Goal: Task Accomplishment & Management: Manage account settings

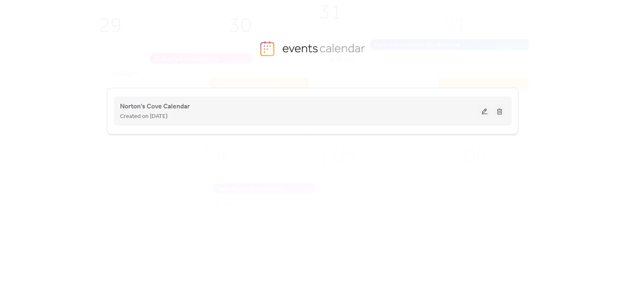
click at [485, 106] on button at bounding box center [485, 111] width 12 height 12
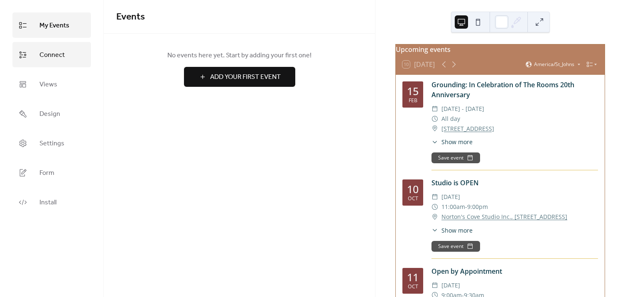
click at [58, 53] on span "Connect" at bounding box center [51, 55] width 25 height 13
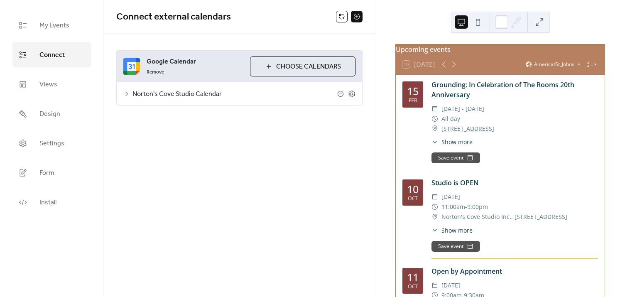
click at [333, 66] on span "Choose Calendars" at bounding box center [308, 67] width 65 height 10
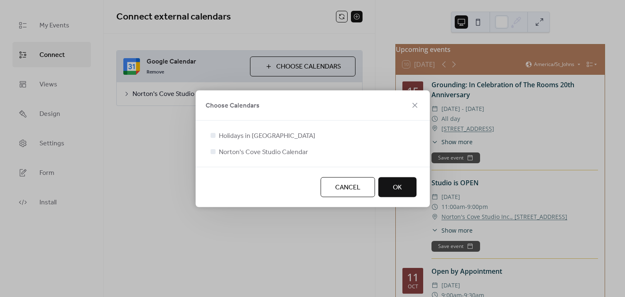
click at [401, 186] on span "OK" at bounding box center [397, 187] width 9 height 10
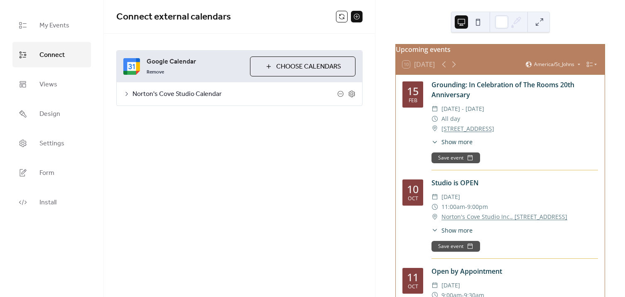
click at [198, 91] on span "Norton's Cove Studio Calendar" at bounding box center [234, 94] width 205 height 10
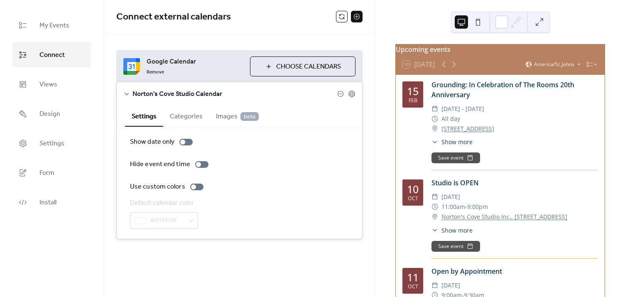
click at [226, 114] on span "Images beta" at bounding box center [237, 117] width 43 height 10
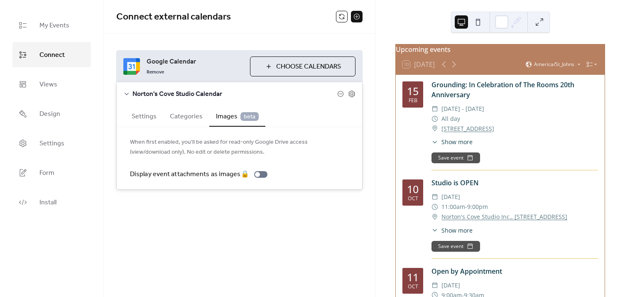
click at [192, 113] on button "Categories" at bounding box center [186, 115] width 46 height 20
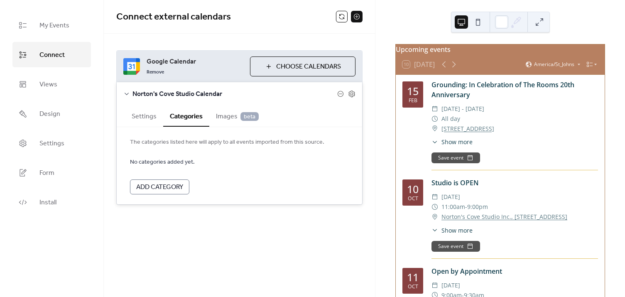
click at [142, 118] on button "Settings" at bounding box center [144, 115] width 38 height 20
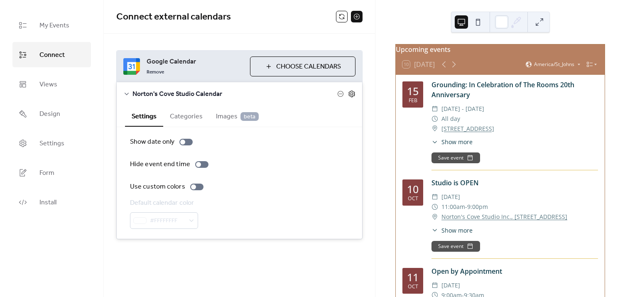
click at [352, 90] on icon at bounding box center [351, 93] width 7 height 7
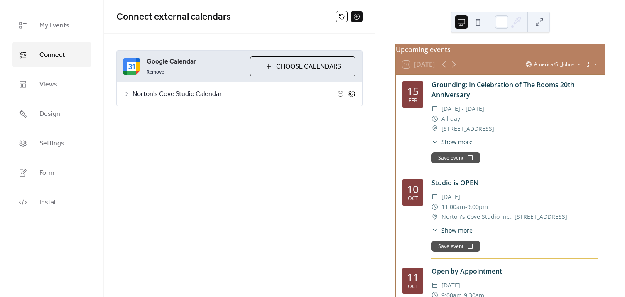
click at [352, 90] on icon at bounding box center [351, 93] width 7 height 7
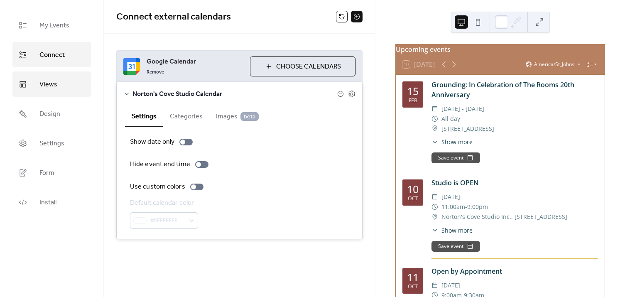
click at [35, 89] on link "Views" at bounding box center [51, 83] width 78 height 25
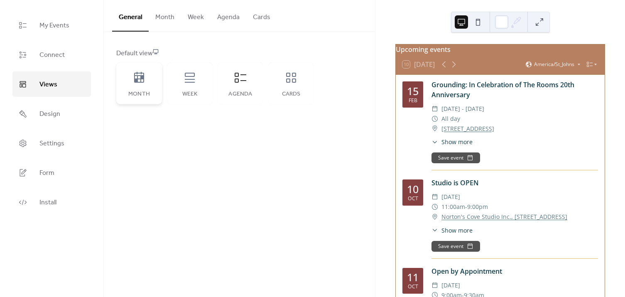
click at [137, 83] on icon at bounding box center [138, 77] width 13 height 13
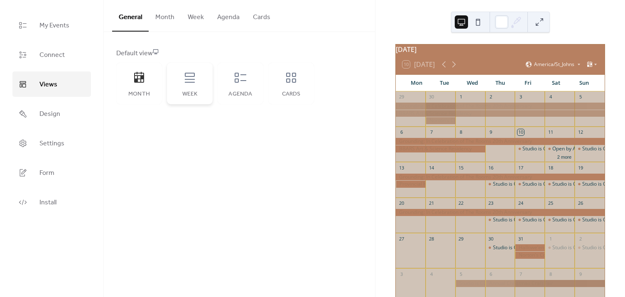
click at [191, 88] on div "Week" at bounding box center [190, 84] width 46 height 42
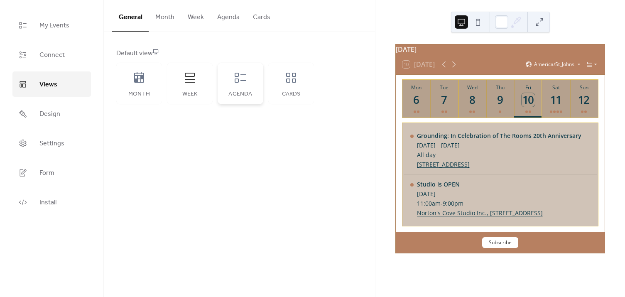
click at [237, 88] on div "Agenda" at bounding box center [241, 84] width 46 height 42
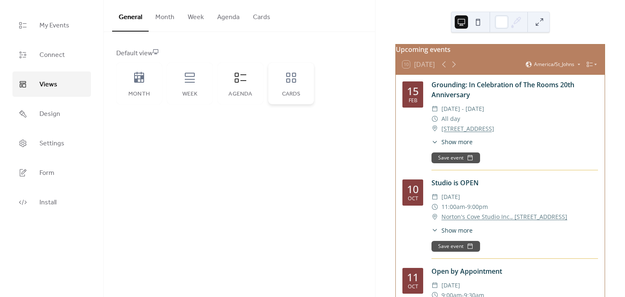
click at [299, 97] on div "Cards" at bounding box center [291, 94] width 29 height 7
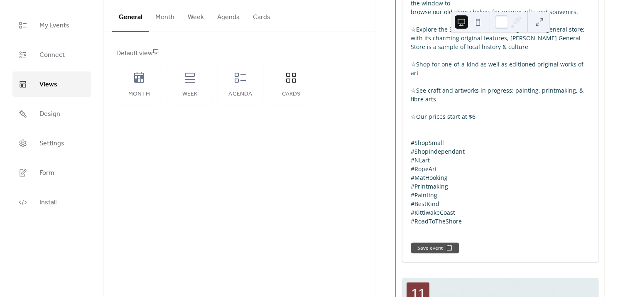
scroll to position [490, 0]
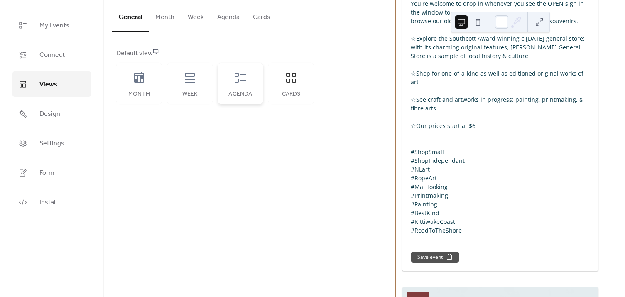
click at [242, 83] on icon at bounding box center [240, 77] width 13 height 13
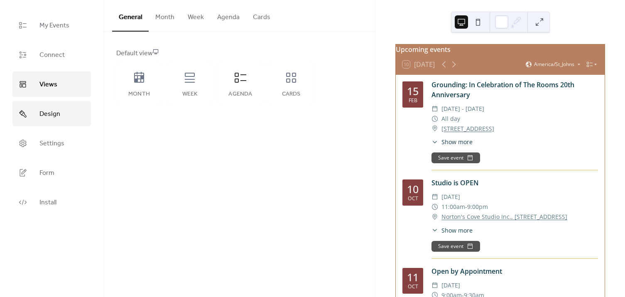
click at [37, 110] on link "Design" at bounding box center [51, 113] width 78 height 25
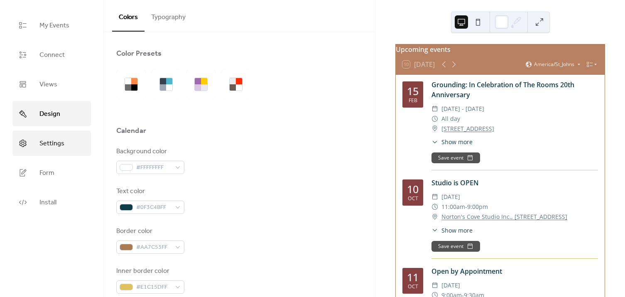
click at [40, 145] on span "Settings" at bounding box center [51, 143] width 25 height 13
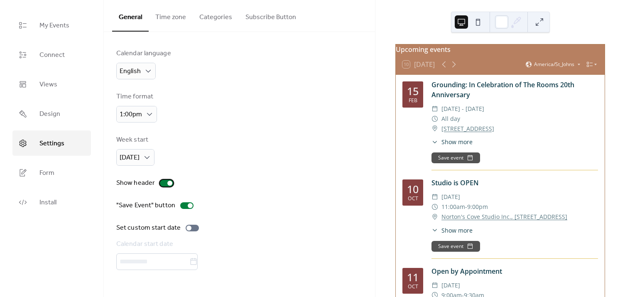
click at [169, 182] on div at bounding box center [169, 183] width 5 height 5
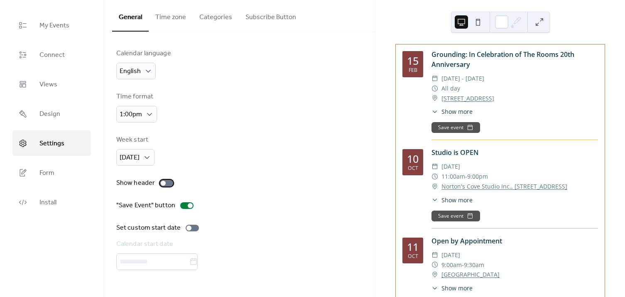
click at [169, 182] on div at bounding box center [166, 183] width 13 height 7
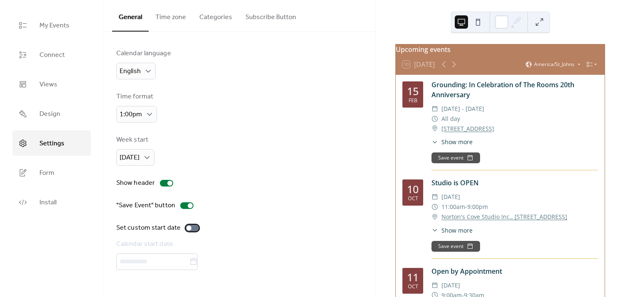
click at [189, 229] on div at bounding box center [188, 227] width 5 height 5
click at [195, 227] on div at bounding box center [195, 227] width 5 height 5
click at [175, 12] on button "Time zone" at bounding box center [171, 15] width 44 height 31
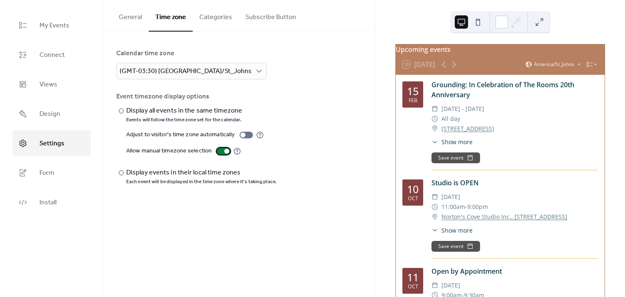
click at [224, 150] on div at bounding box center [226, 151] width 5 height 5
click at [120, 171] on div at bounding box center [121, 172] width 5 height 5
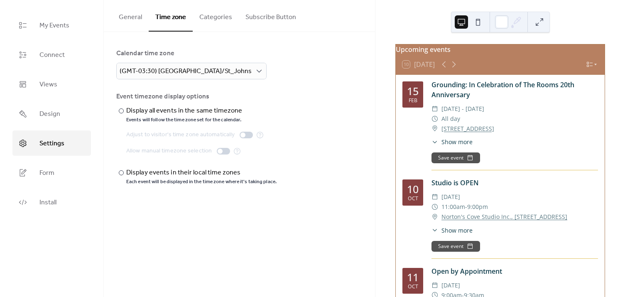
drag, startPoint x: 120, startPoint y: 172, endPoint x: 273, endPoint y: 105, distance: 167.0
click at [273, 105] on div "Event timezone display options ​ Display all events in the same timezone Events…" at bounding box center [239, 138] width 246 height 93
click at [211, 20] on button "Categories" at bounding box center [216, 15] width 46 height 31
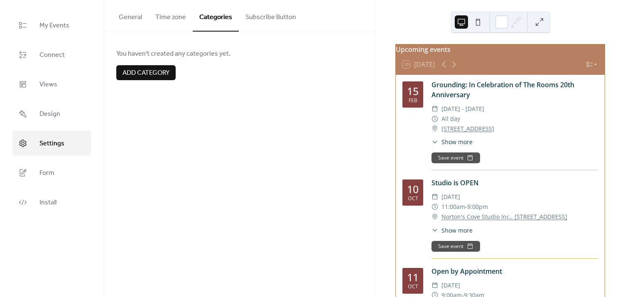
click at [262, 13] on button "Subscribe Button" at bounding box center [271, 15] width 64 height 31
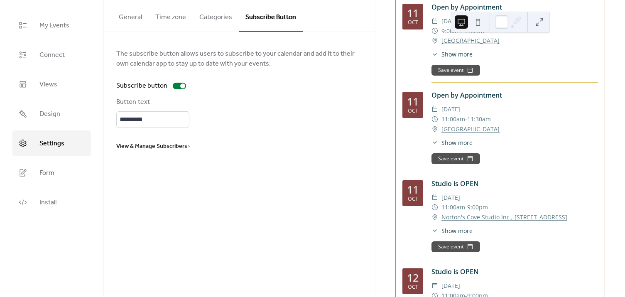
scroll to position [226, 0]
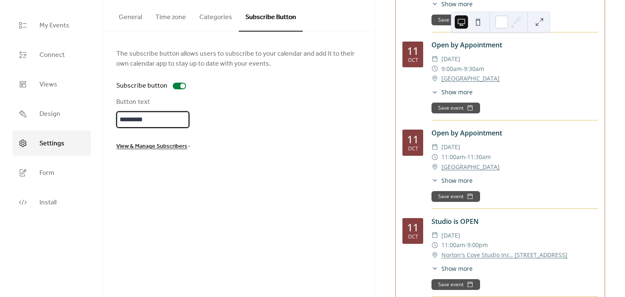
click at [148, 120] on input "*********" at bounding box center [152, 119] width 73 height 17
click at [468, 184] on span "Show more" at bounding box center [456, 180] width 31 height 9
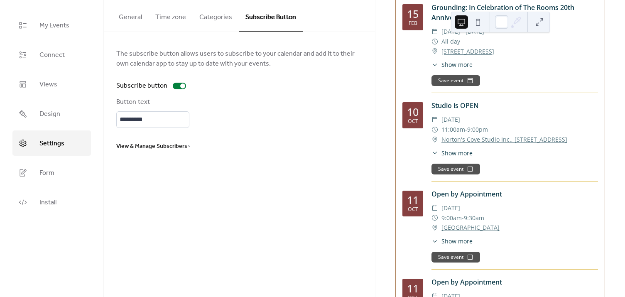
scroll to position [75, 0]
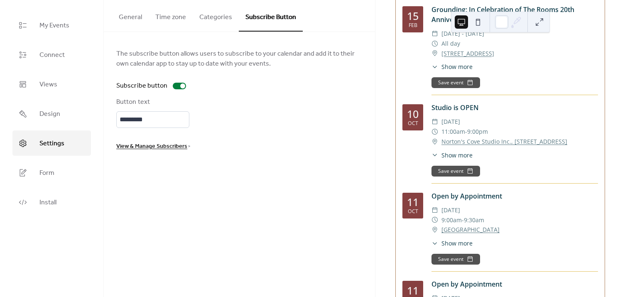
click at [463, 159] on span "Show more" at bounding box center [456, 155] width 31 height 9
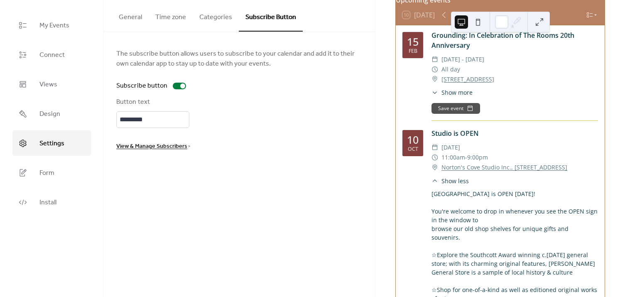
scroll to position [0, 0]
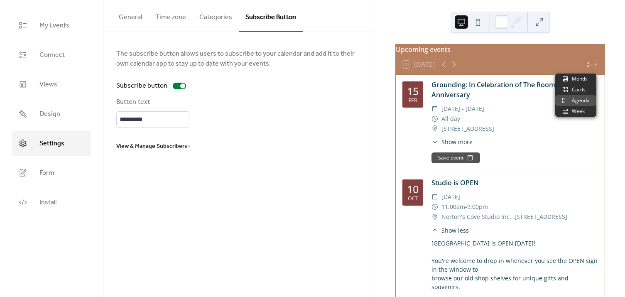
click at [590, 68] on div at bounding box center [592, 64] width 12 height 7
click at [586, 54] on div "Upcoming events" at bounding box center [500, 49] width 209 height 10
click at [479, 21] on button at bounding box center [477, 21] width 13 height 13
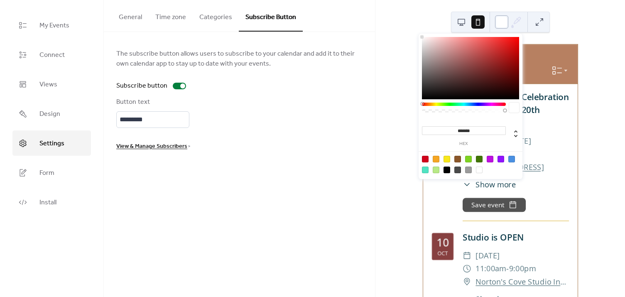
click at [505, 24] on div at bounding box center [501, 21] width 13 height 13
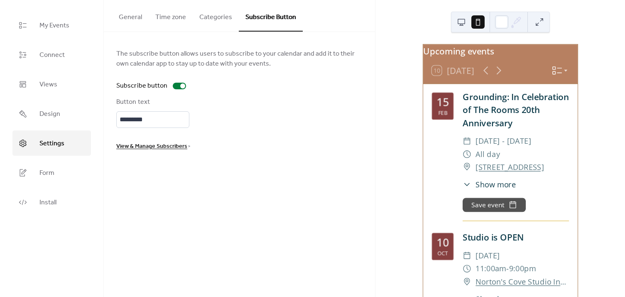
click at [538, 23] on button at bounding box center [539, 21] width 13 height 13
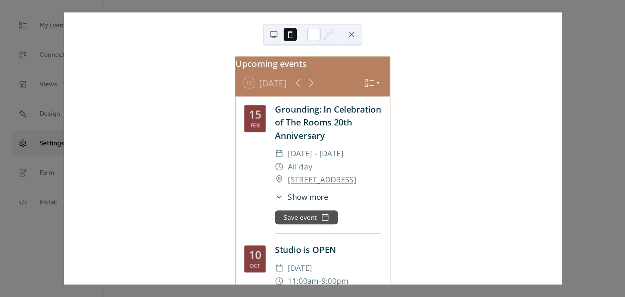
click at [348, 32] on button at bounding box center [351, 34] width 13 height 13
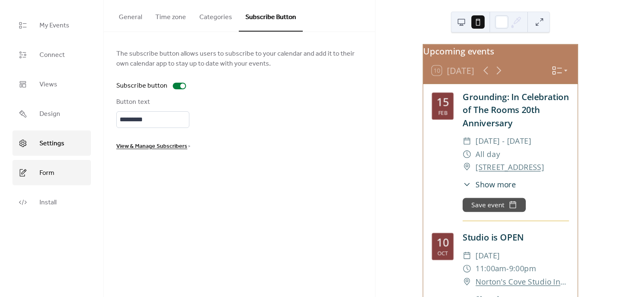
click at [44, 168] on span "Form" at bounding box center [46, 173] width 15 height 13
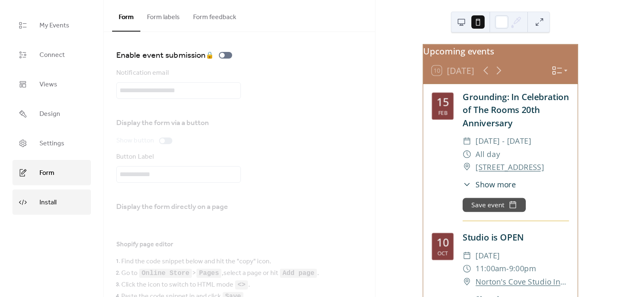
click at [45, 198] on span "Install" at bounding box center [47, 202] width 17 height 13
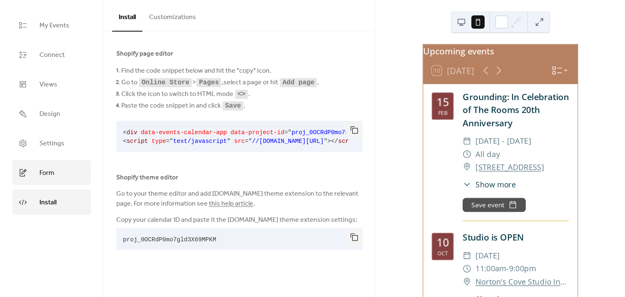
click at [37, 173] on link "Form" at bounding box center [51, 172] width 78 height 25
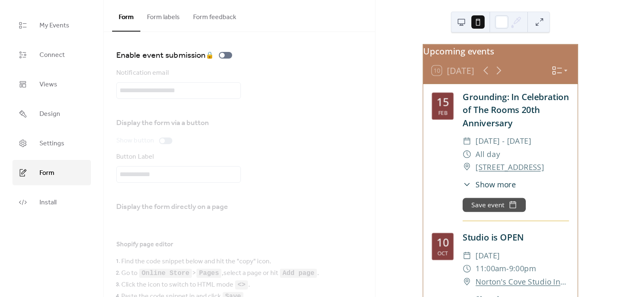
click at [170, 16] on button "Form labels" at bounding box center [163, 15] width 46 height 31
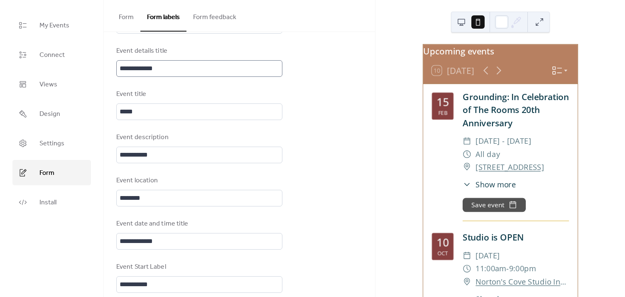
scroll to position [187, 0]
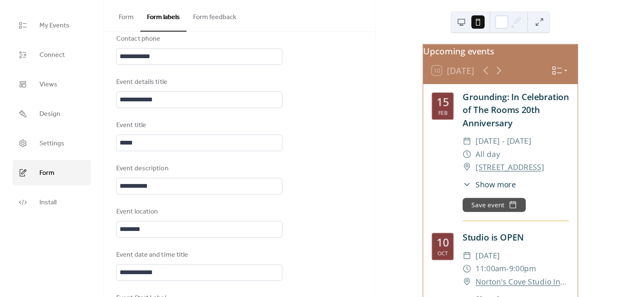
click at [221, 18] on button "Form feedback" at bounding box center [214, 15] width 56 height 31
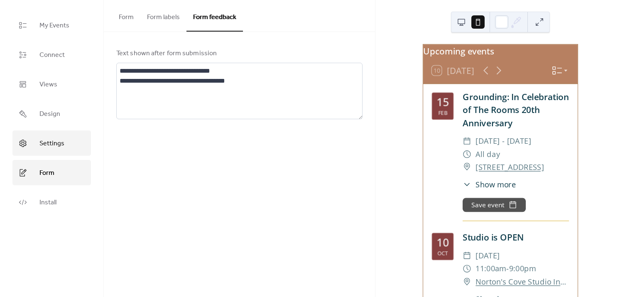
click at [29, 135] on link "Settings" at bounding box center [51, 142] width 78 height 25
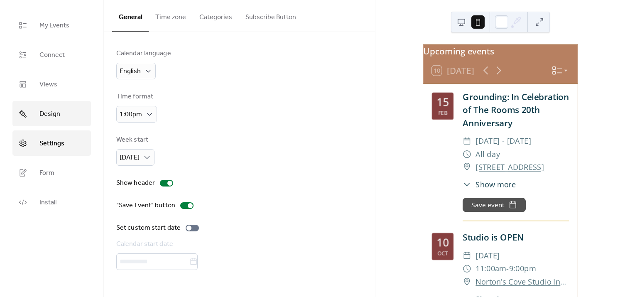
click at [17, 103] on link "Design" at bounding box center [51, 113] width 78 height 25
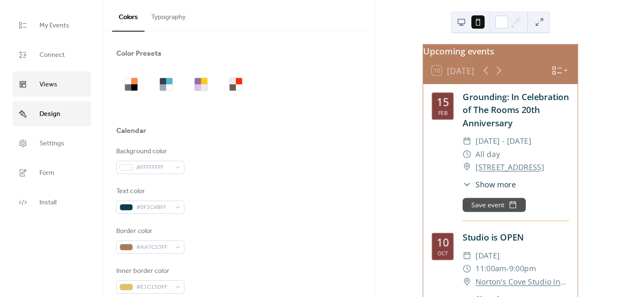
click at [22, 81] on icon at bounding box center [23, 84] width 8 height 8
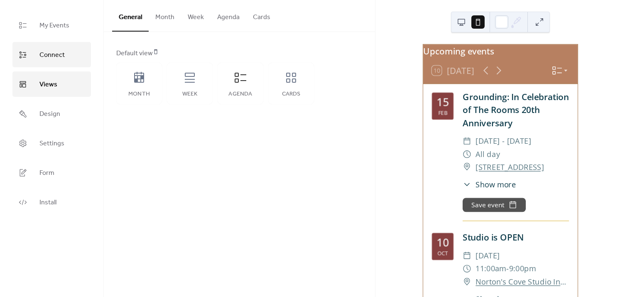
click at [45, 51] on span "Connect" at bounding box center [51, 55] width 25 height 13
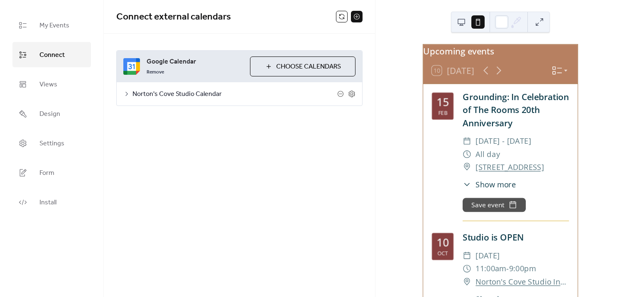
click at [201, 94] on span "Norton's Cove Studio Calendar" at bounding box center [234, 94] width 205 height 10
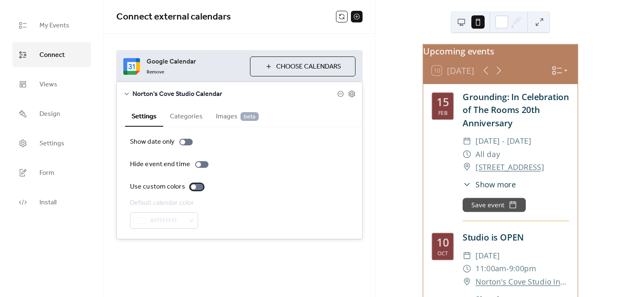
click at [195, 186] on div at bounding box center [196, 187] width 13 height 7
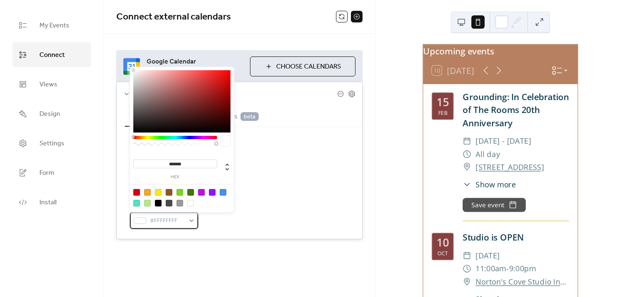
click at [167, 220] on span "#FFFFFFFF" at bounding box center [167, 221] width 35 height 10
click at [285, 186] on div "Use custom colors" at bounding box center [239, 187] width 219 height 10
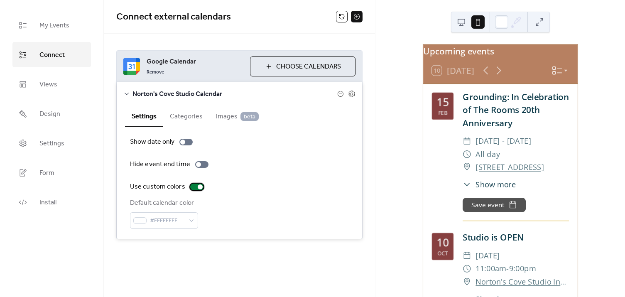
click at [198, 186] on div at bounding box center [200, 186] width 5 height 5
click at [180, 141] on div at bounding box center [182, 142] width 5 height 5
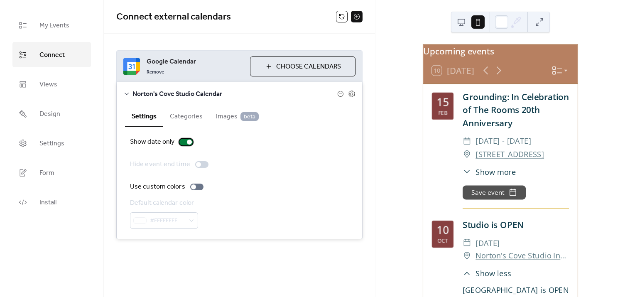
click at [179, 141] on div at bounding box center [185, 142] width 13 height 7
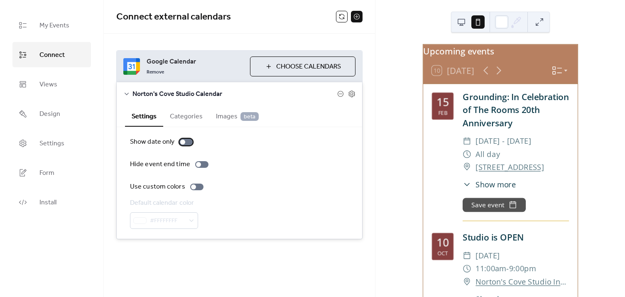
click at [180, 142] on div at bounding box center [182, 142] width 5 height 5
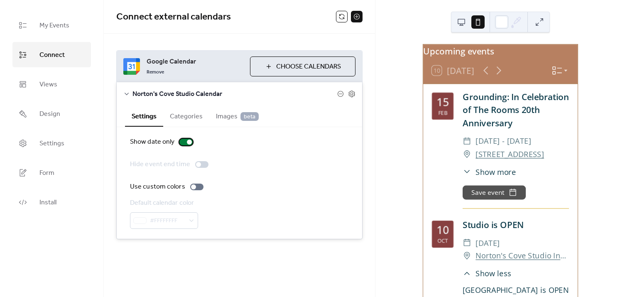
click at [181, 142] on div at bounding box center [185, 142] width 13 height 7
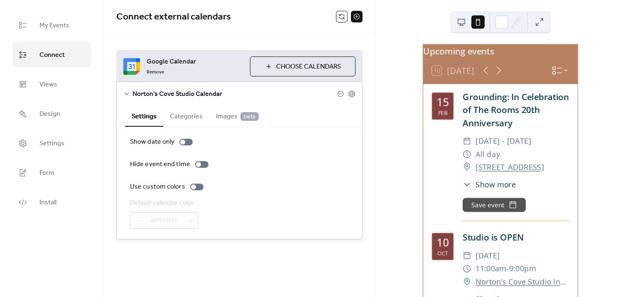
click at [188, 112] on button "Categories" at bounding box center [186, 115] width 46 height 20
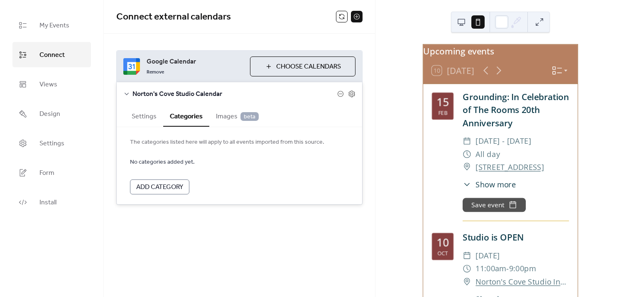
click at [165, 185] on span "Add Category" at bounding box center [159, 187] width 47 height 10
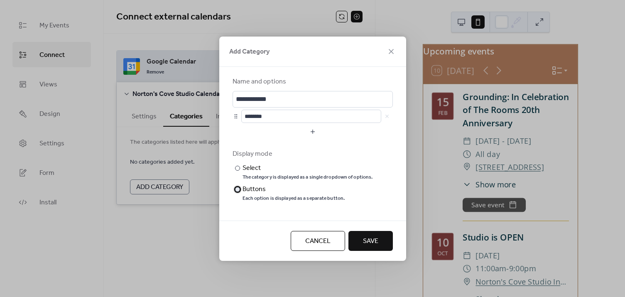
click at [236, 189] on div at bounding box center [237, 189] width 5 height 5
click at [260, 118] on input "********" at bounding box center [311, 116] width 140 height 13
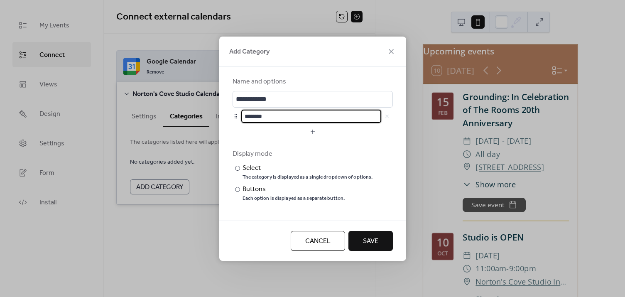
scroll to position [0, 0]
drag, startPoint x: 277, startPoint y: 115, endPoint x: 242, endPoint y: 119, distance: 35.5
click at [242, 119] on input "********" at bounding box center [311, 116] width 140 height 13
type input "*"
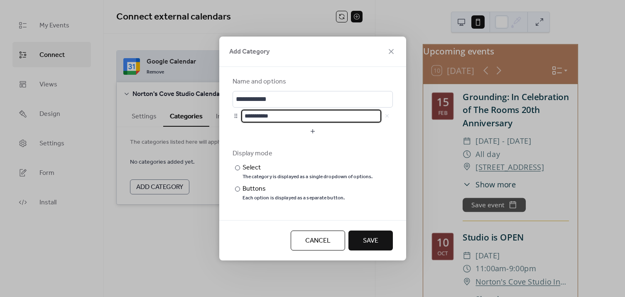
type input "**********"
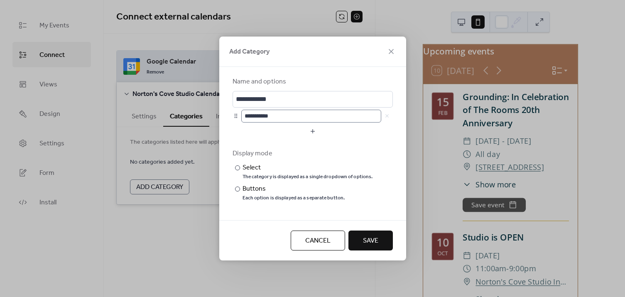
click at [233, 125] on button "button" at bounding box center [313, 131] width 160 height 13
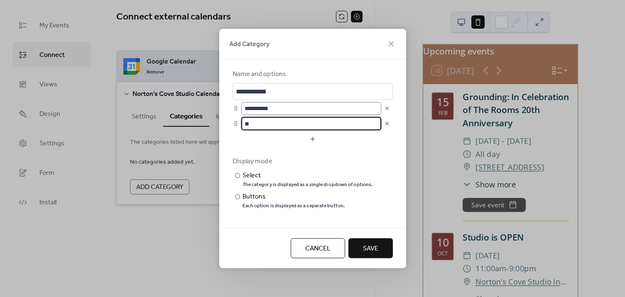
type input "*"
type input "**********"
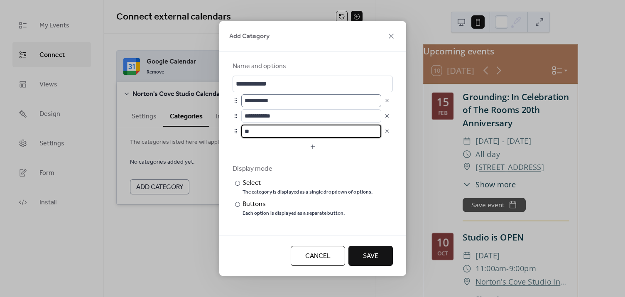
type input "*"
type input "**********"
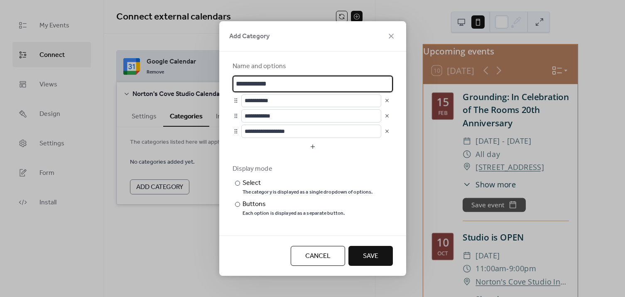
click at [246, 79] on input "**********" at bounding box center [313, 84] width 160 height 17
click at [287, 78] on input "**********" at bounding box center [313, 84] width 160 height 17
click at [374, 254] on span "Save" at bounding box center [370, 256] width 15 height 10
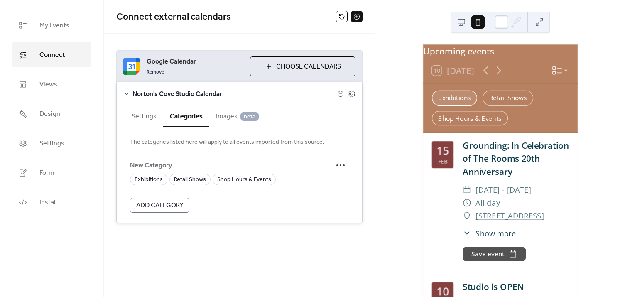
click at [451, 105] on div "Exhibitions" at bounding box center [453, 98] width 45 height 15
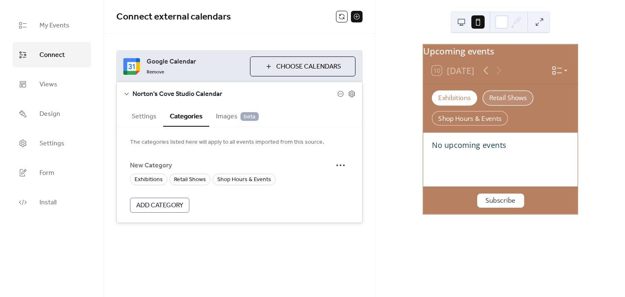
click at [492, 100] on div "Retail Shows" at bounding box center [508, 98] width 51 height 15
click at [487, 118] on div "Shop Hours & Events" at bounding box center [469, 118] width 76 height 15
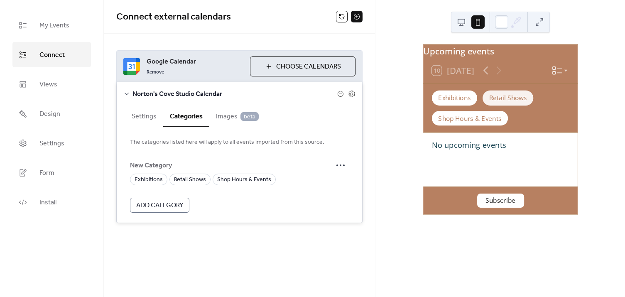
click at [519, 103] on div "Retail Shows" at bounding box center [508, 98] width 51 height 15
click at [499, 123] on div "Shop Hours & Events" at bounding box center [469, 118] width 76 height 15
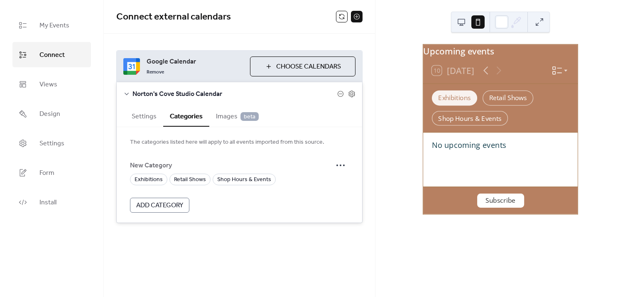
click at [473, 105] on div "Exhibitions" at bounding box center [453, 98] width 45 height 15
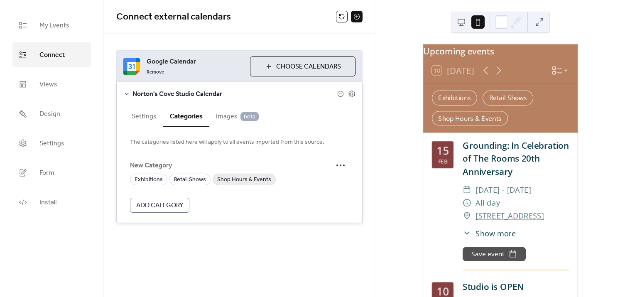
click at [246, 175] on span "Shop Hours & Events" at bounding box center [244, 180] width 54 height 10
click at [342, 163] on icon at bounding box center [340, 165] width 13 height 13
click at [333, 179] on span "Edit" at bounding box center [331, 182] width 10 height 10
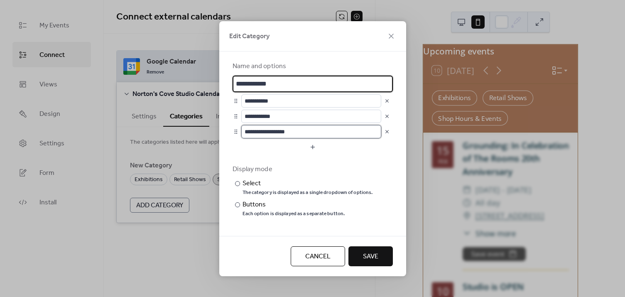
click at [330, 135] on input "**********" at bounding box center [311, 131] width 140 height 13
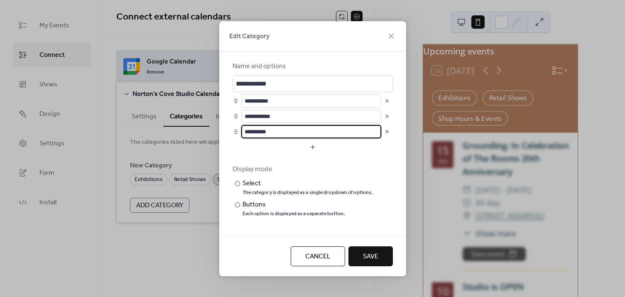
type input "**********"
drag, startPoint x: 334, startPoint y: 125, endPoint x: 333, endPoint y: 130, distance: 5.8
click at [334, 129] on input "**********" at bounding box center [311, 131] width 140 height 13
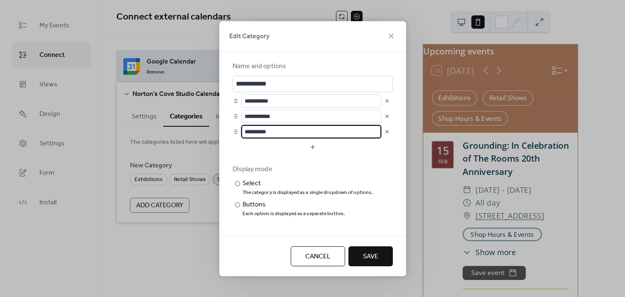
click at [376, 162] on form "**********" at bounding box center [313, 143] width 160 height 164
click at [316, 146] on button "button" at bounding box center [313, 146] width 160 height 13
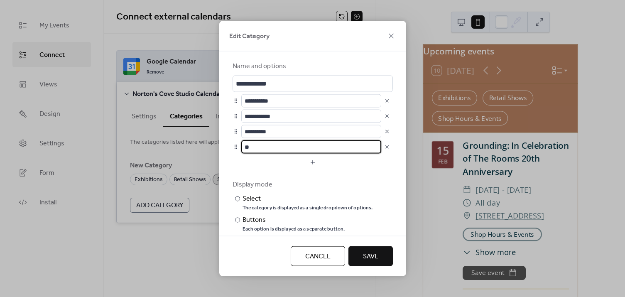
type input "*"
type input "**********"
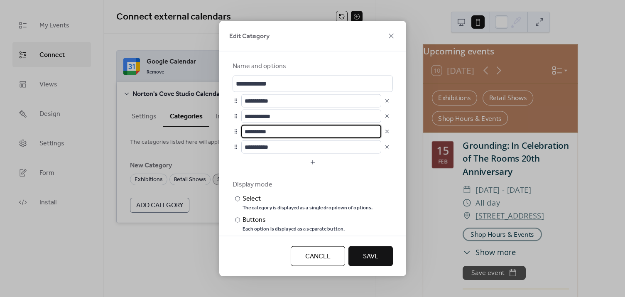
click at [257, 128] on input "**********" at bounding box center [311, 131] width 140 height 13
type input "**********"
click at [257, 146] on input "**********" at bounding box center [311, 146] width 140 height 13
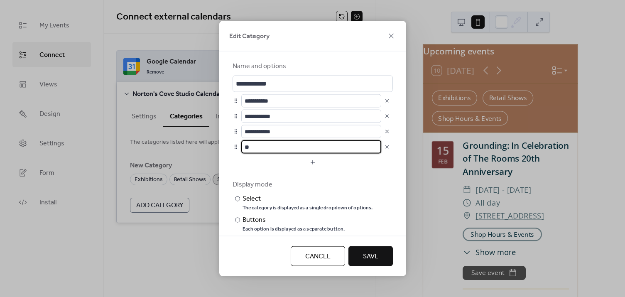
type input "*"
type input "**********"
click at [314, 163] on button "button" at bounding box center [313, 161] width 160 height 13
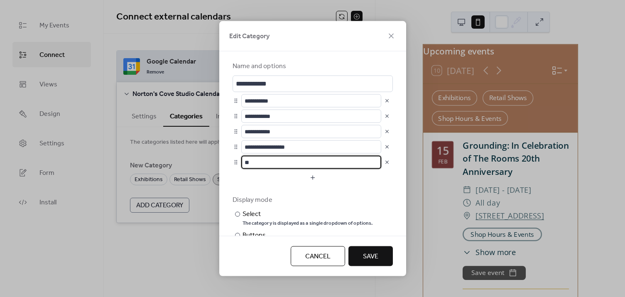
type input "*"
click at [276, 182] on button "button" at bounding box center [313, 177] width 160 height 13
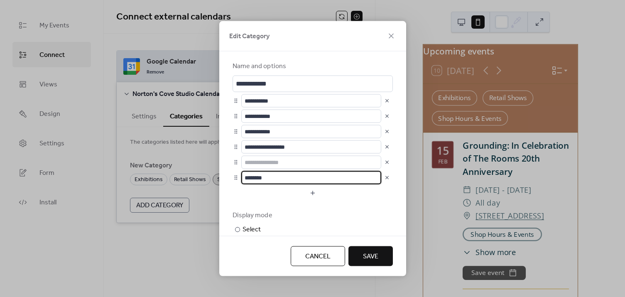
click at [380, 256] on button "Save" at bounding box center [370, 256] width 44 height 20
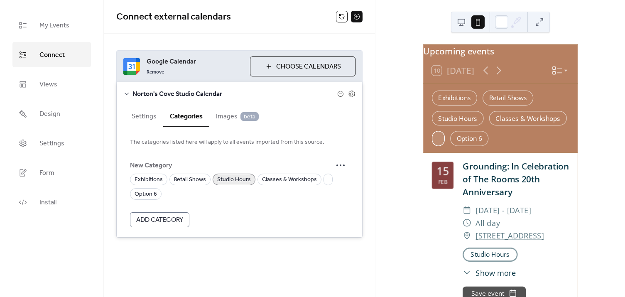
click at [438, 145] on div at bounding box center [437, 138] width 13 height 15
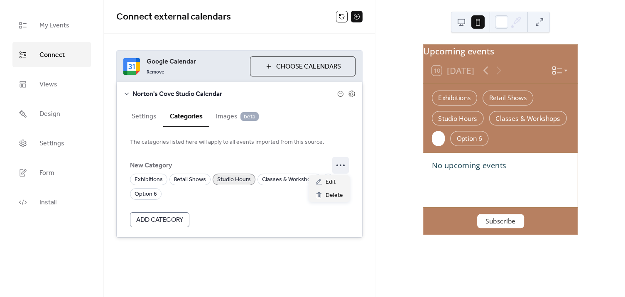
click at [341, 166] on icon at bounding box center [340, 165] width 13 height 13
click at [336, 182] on div "Edit" at bounding box center [329, 181] width 41 height 13
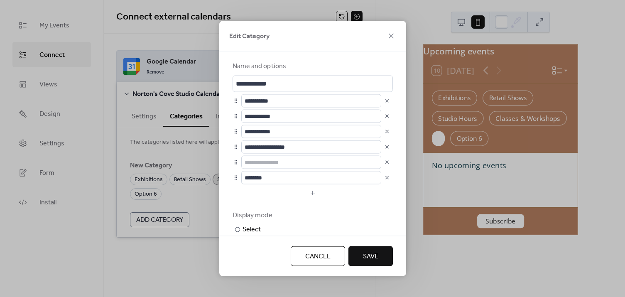
click at [386, 163] on button "button" at bounding box center [387, 162] width 12 height 12
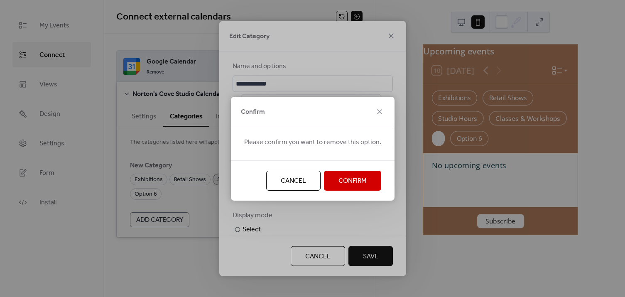
click at [357, 177] on span "Confirm" at bounding box center [352, 181] width 28 height 10
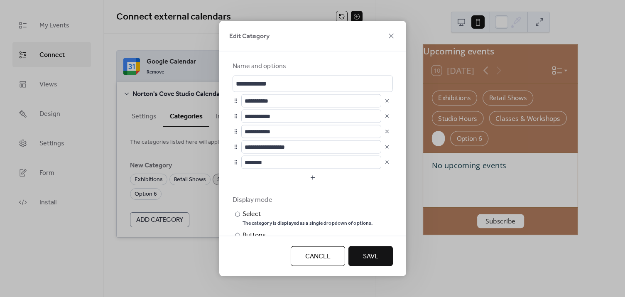
click at [388, 161] on button "button" at bounding box center [387, 162] width 12 height 12
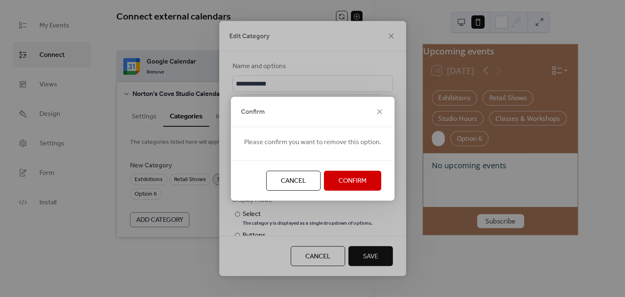
click at [360, 173] on button "Confirm" at bounding box center [352, 181] width 57 height 20
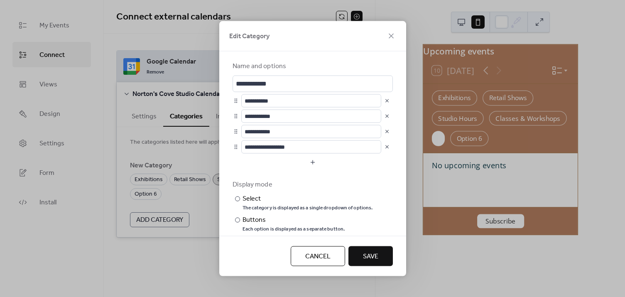
click at [375, 250] on button "Save" at bounding box center [370, 256] width 44 height 20
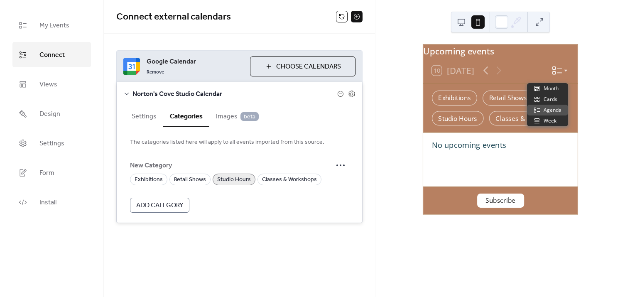
click at [553, 76] on icon at bounding box center [556, 70] width 11 height 11
click at [149, 114] on button "Settings" at bounding box center [144, 115] width 38 height 20
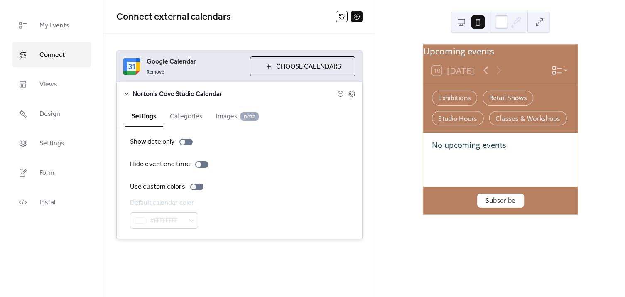
click at [176, 118] on button "Categories" at bounding box center [186, 115] width 46 height 20
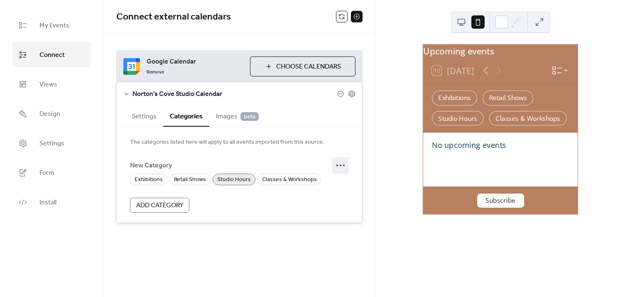
click at [341, 162] on icon at bounding box center [340, 165] width 13 height 13
click at [340, 191] on span "Delete" at bounding box center [334, 196] width 17 height 10
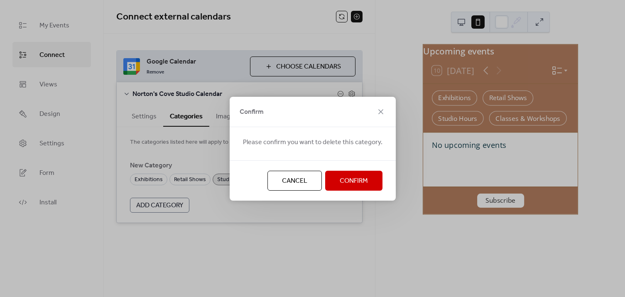
click at [351, 176] on span "Confirm" at bounding box center [354, 181] width 28 height 10
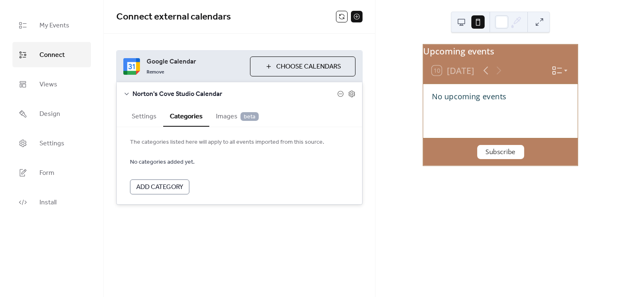
click at [254, 61] on button "Choose Calendars" at bounding box center [302, 66] width 105 height 20
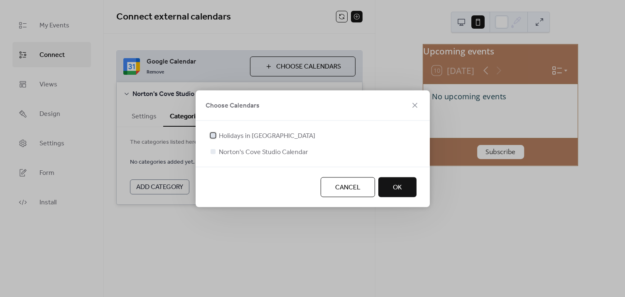
click at [240, 136] on span "Holidays in Canada" at bounding box center [267, 136] width 96 height 10
click at [212, 133] on icon at bounding box center [212, 134] width 3 height 3
click at [404, 181] on button "OK" at bounding box center [397, 187] width 38 height 20
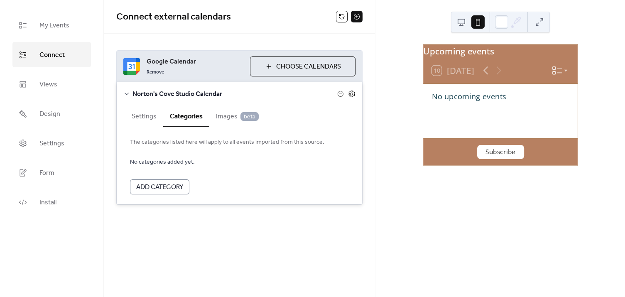
click at [353, 93] on icon at bounding box center [351, 93] width 7 height 7
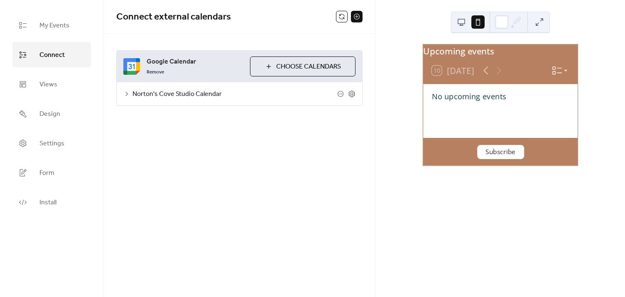
click at [323, 211] on div "Connect external calendars Google Calendar Remove Choose Calendars Norton's Cov…" at bounding box center [239, 148] width 271 height 297
click at [26, 176] on icon at bounding box center [23, 173] width 8 height 8
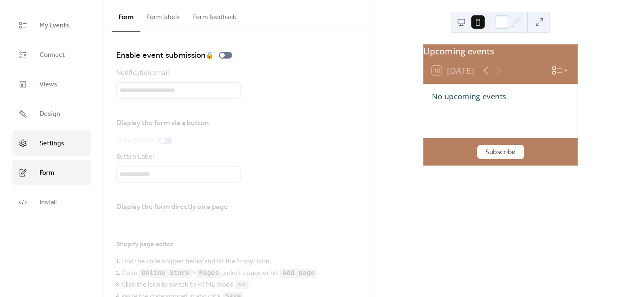
click at [38, 153] on link "Settings" at bounding box center [51, 142] width 78 height 25
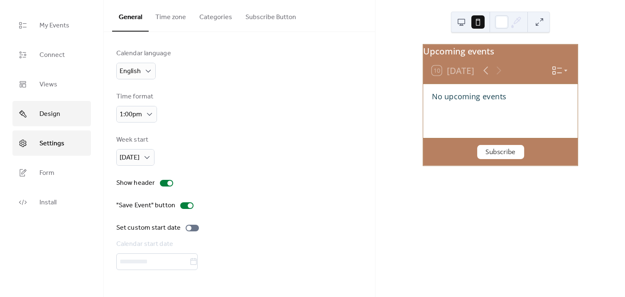
click at [41, 108] on span "Design" at bounding box center [49, 114] width 21 height 13
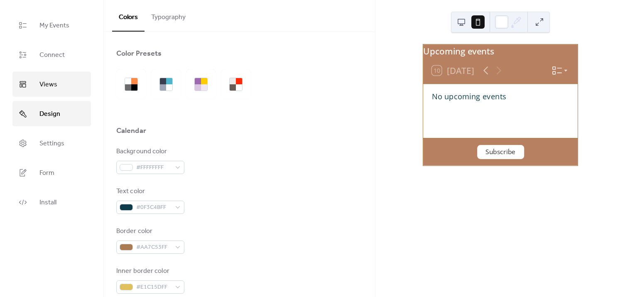
click at [45, 77] on link "Views" at bounding box center [51, 83] width 78 height 25
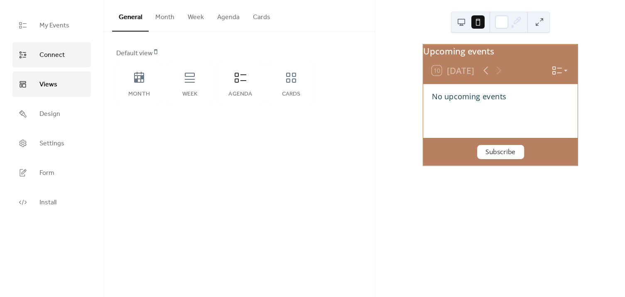
click at [46, 62] on link "Connect" at bounding box center [51, 54] width 78 height 25
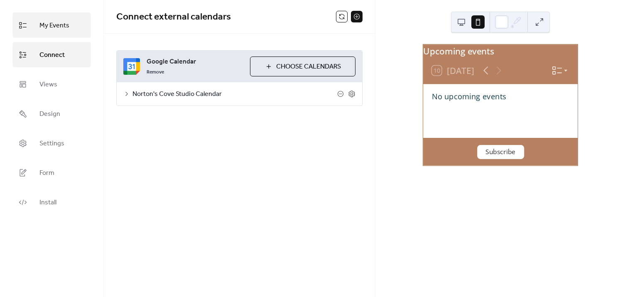
click at [42, 22] on span "My Events" at bounding box center [54, 25] width 30 height 13
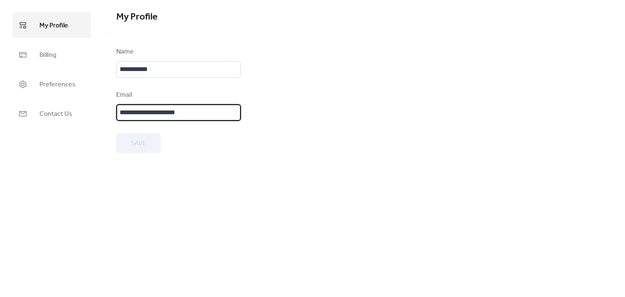
click at [148, 106] on input "**********" at bounding box center [178, 112] width 125 height 17
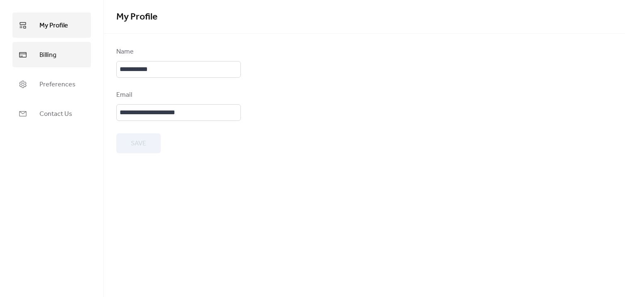
click at [38, 56] on link "Billing" at bounding box center [51, 54] width 78 height 25
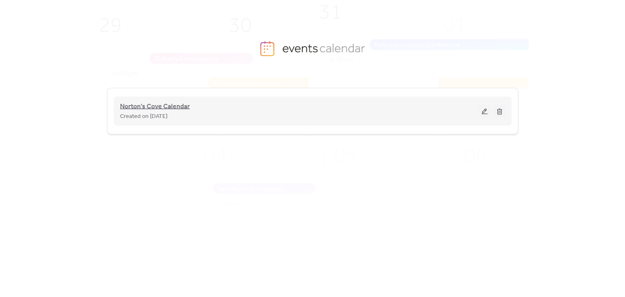
click at [161, 110] on span "Norton's Cove Calendar" at bounding box center [155, 107] width 70 height 10
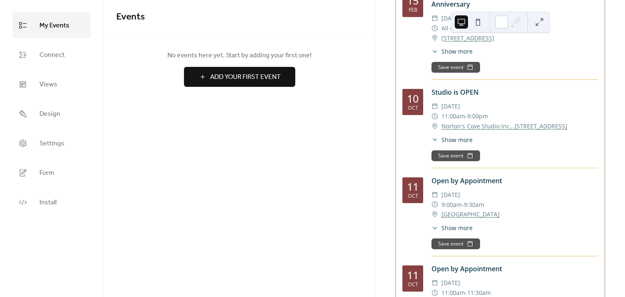
scroll to position [113, 0]
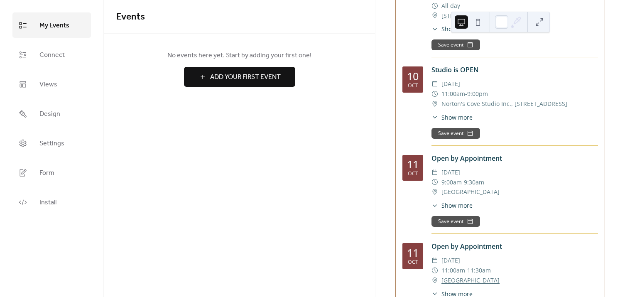
click at [458, 209] on span "Show more" at bounding box center [456, 205] width 31 height 9
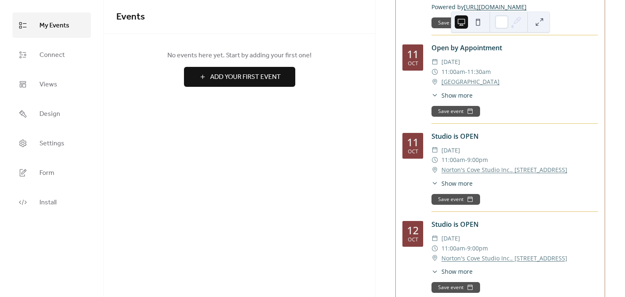
scroll to position [453, 0]
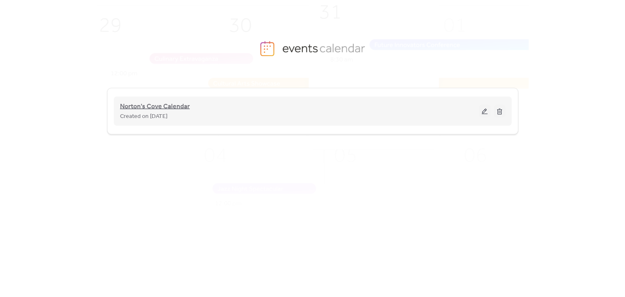
click at [141, 106] on span "Norton's Cove Calendar" at bounding box center [155, 107] width 70 height 10
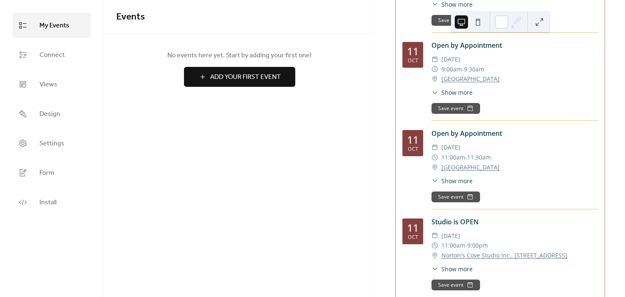
scroll to position [226, 0]
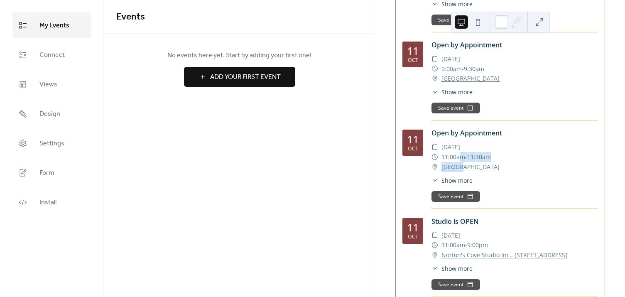
drag, startPoint x: 461, startPoint y: 165, endPoint x: 460, endPoint y: 174, distance: 9.2
click at [460, 171] on div "​ Saturday, October 11, 2025 ​ 11:00am - 11:30am ​ Norton's Cove Studio" at bounding box center [514, 156] width 167 height 29
click at [458, 184] on span "Show more" at bounding box center [456, 180] width 31 height 9
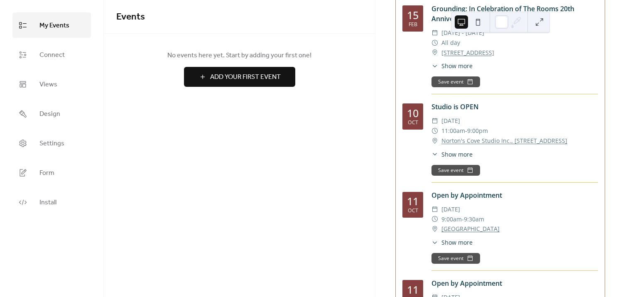
scroll to position [75, 0]
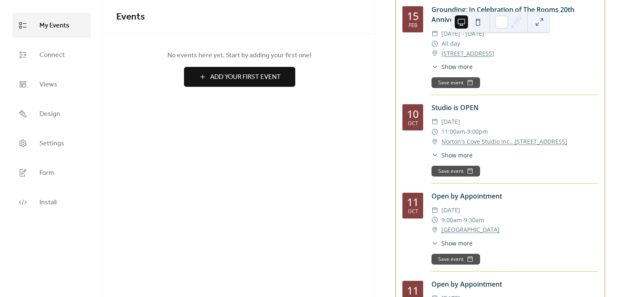
click at [461, 247] on span "Show more" at bounding box center [456, 243] width 31 height 9
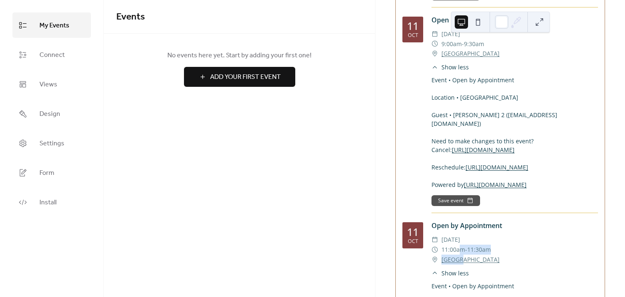
scroll to position [302, 0]
